Goal: Task Accomplishment & Management: Use online tool/utility

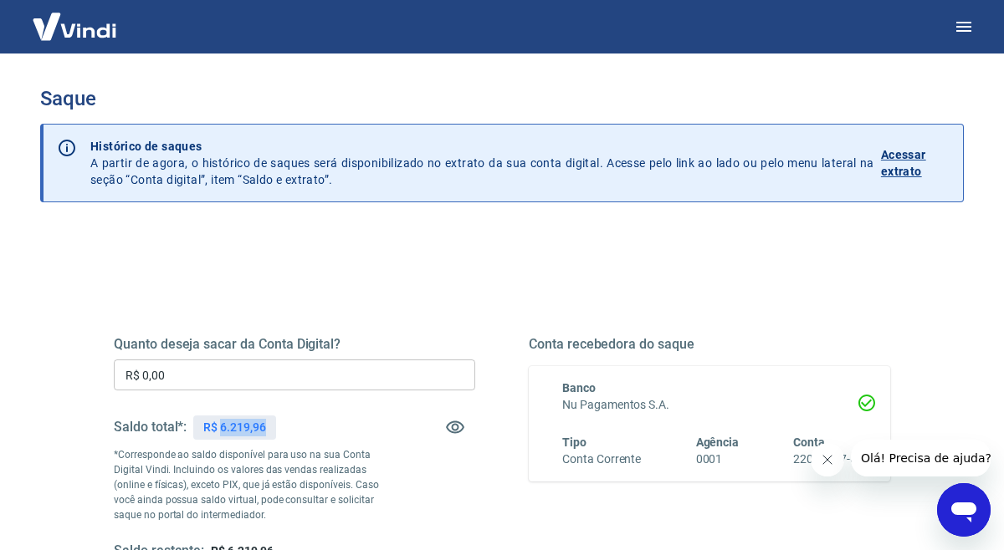
drag, startPoint x: 220, startPoint y: 423, endPoint x: 348, endPoint y: 423, distance: 128.0
click at [347, 423] on div "Saldo total*: R$ 6.219,96" at bounding box center [294, 427] width 361 height 40
copy p "6.219,96"
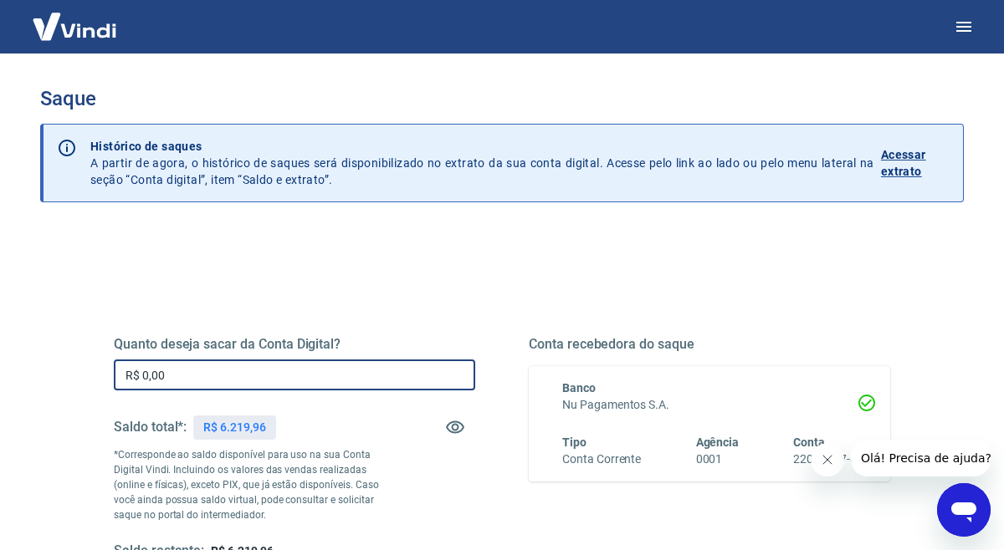
click at [262, 376] on input "R$ 0,00" at bounding box center [294, 375] width 361 height 31
paste input "6.219,96"
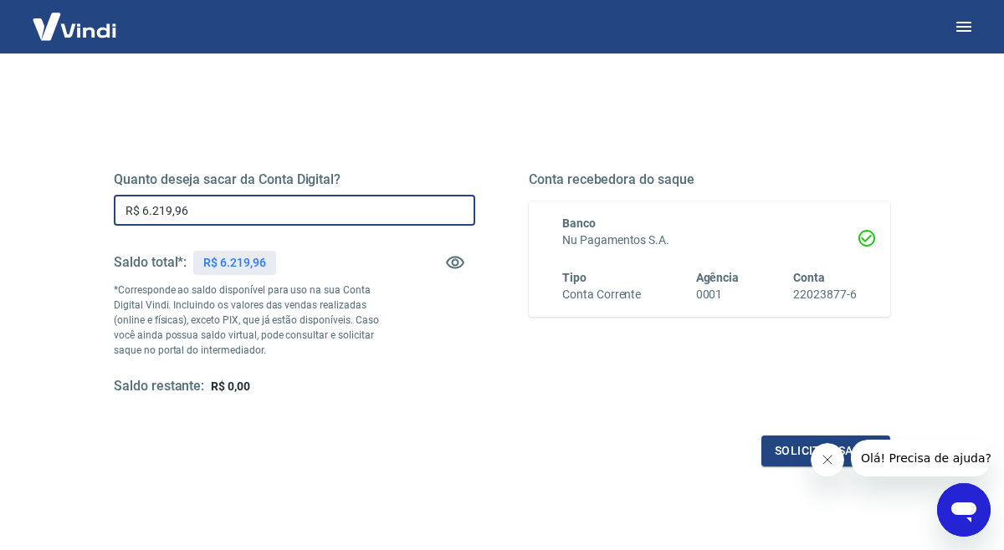
scroll to position [186, 0]
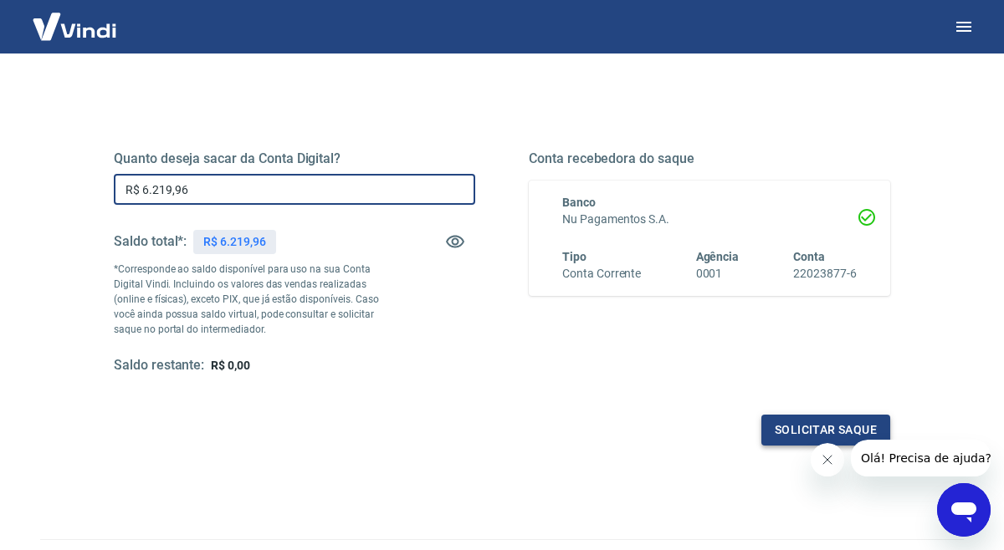
type input "R$ 6.219,96"
click at [811, 427] on button "Solicitar saque" at bounding box center [825, 430] width 129 height 31
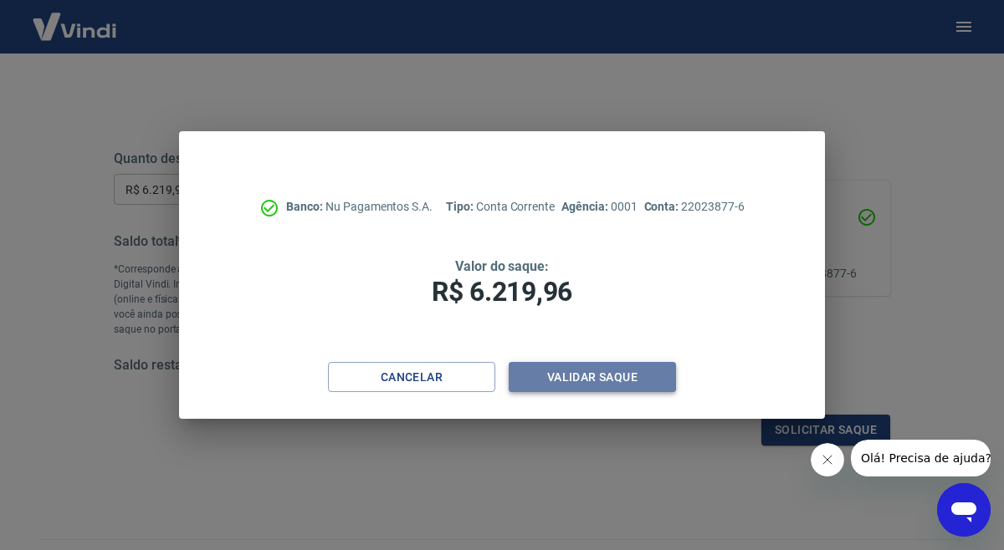
click at [582, 388] on button "Validar saque" at bounding box center [592, 377] width 167 height 31
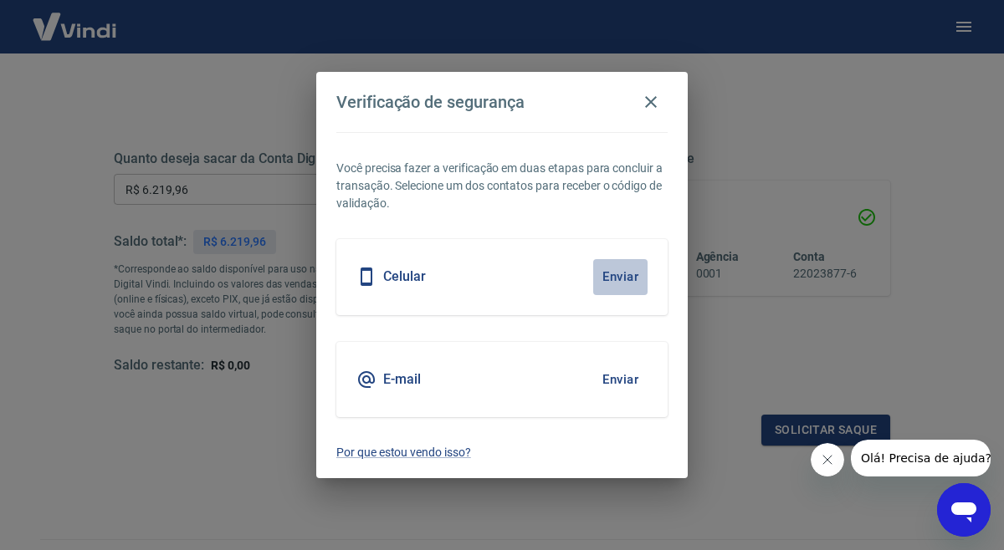
click at [621, 284] on button "Enviar" at bounding box center [620, 276] width 54 height 35
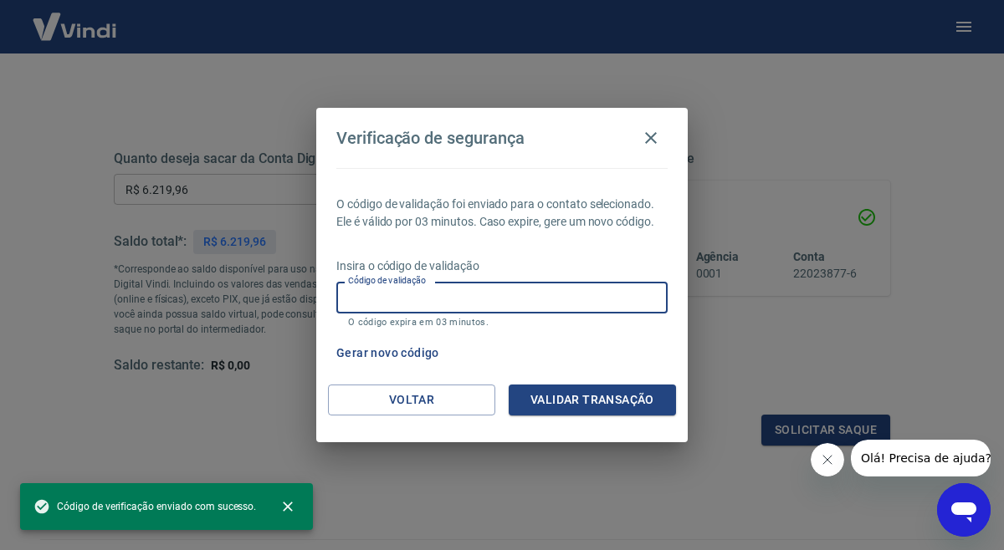
click at [574, 311] on input "Código de validação" at bounding box center [501, 297] width 331 height 31
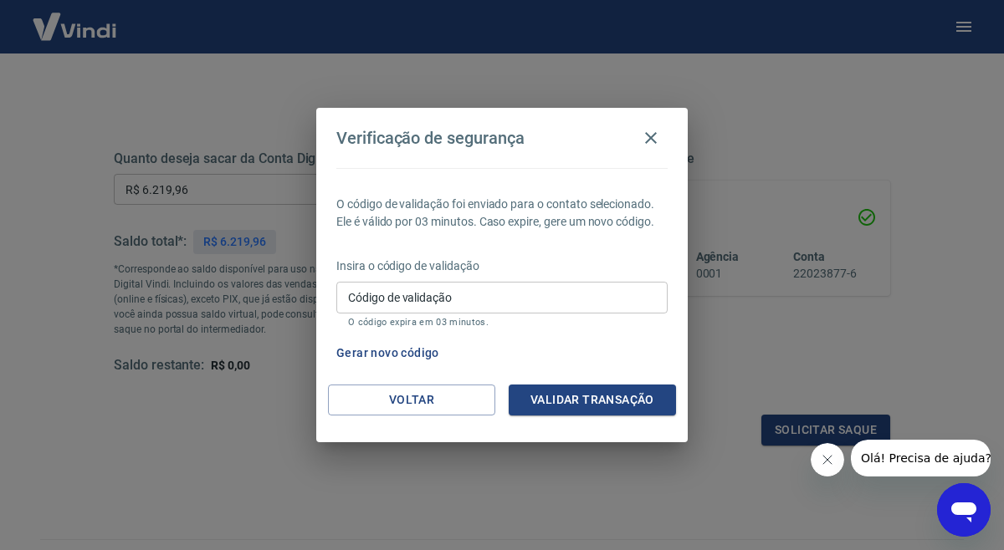
click at [218, 474] on div "Verificação de segurança O código de validação foi enviado para o contato selec…" at bounding box center [502, 275] width 1004 height 550
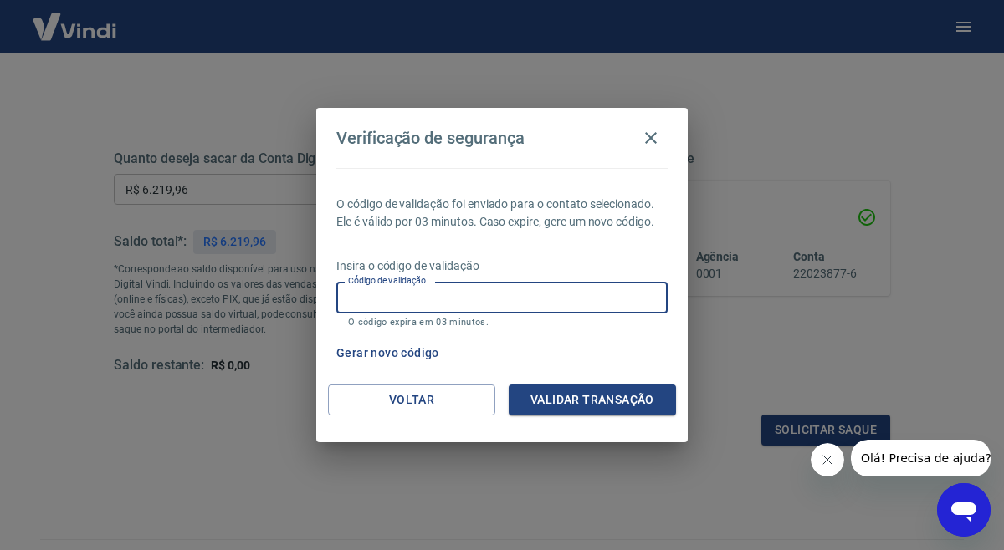
click at [382, 303] on input "Código de validação" at bounding box center [501, 297] width 331 height 31
click at [253, 512] on div "Verificação de segurança O código de validação foi enviado para o contato selec…" at bounding box center [502, 275] width 1004 height 550
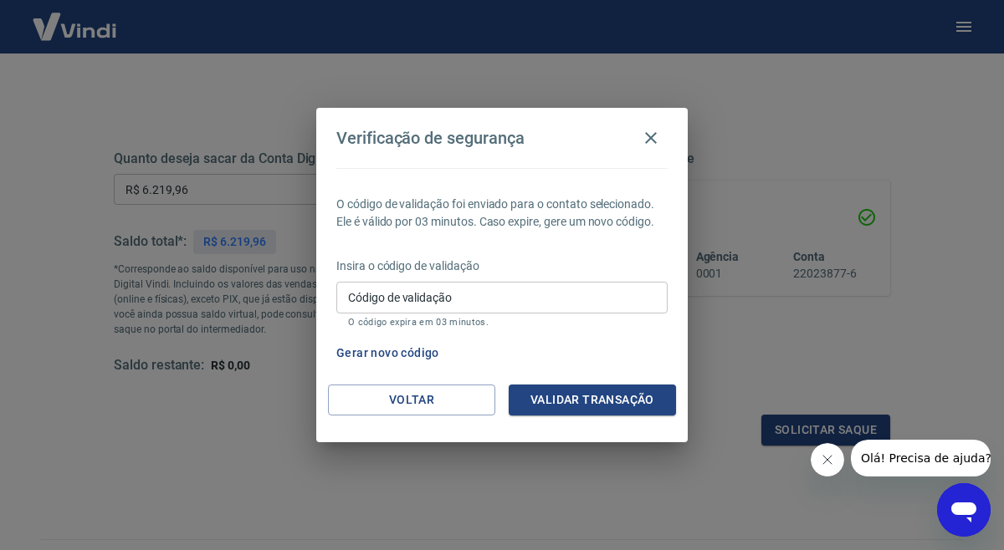
click at [381, 359] on button "Gerar novo código" at bounding box center [388, 353] width 116 height 31
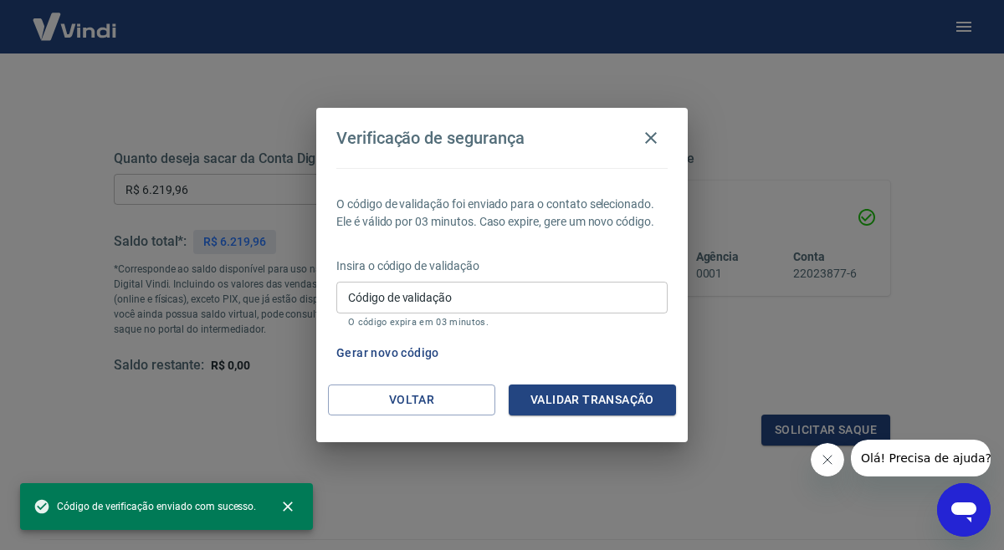
click at [422, 357] on button "Gerar novo código" at bounding box center [388, 353] width 116 height 31
